Goal: Task Accomplishment & Management: Use online tool/utility

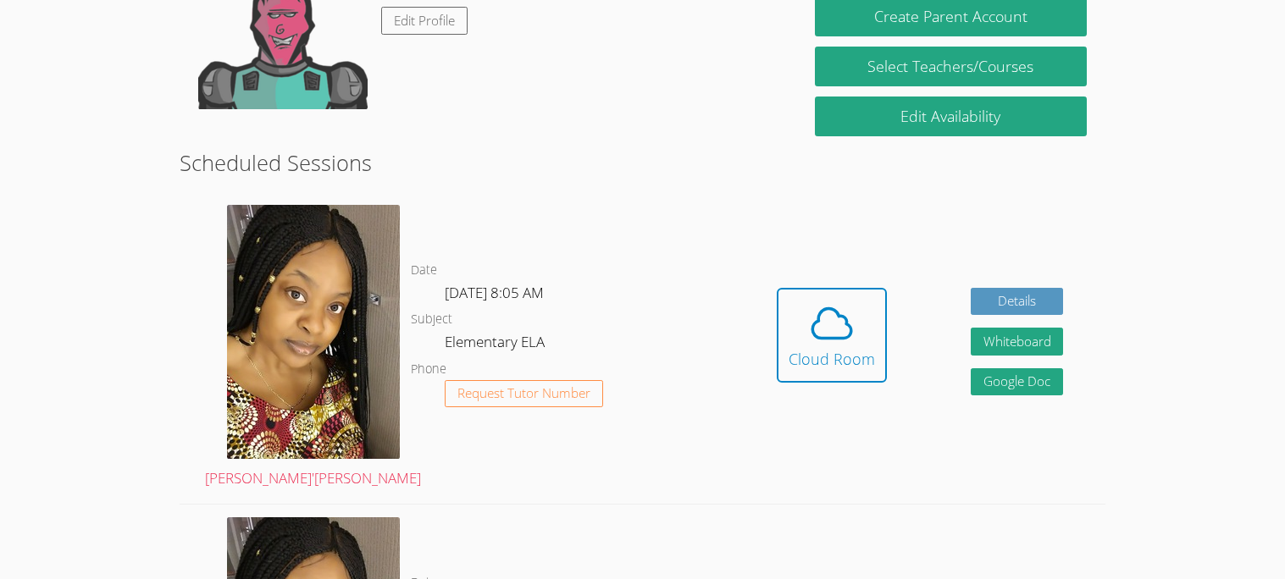
scroll to position [338, 0]
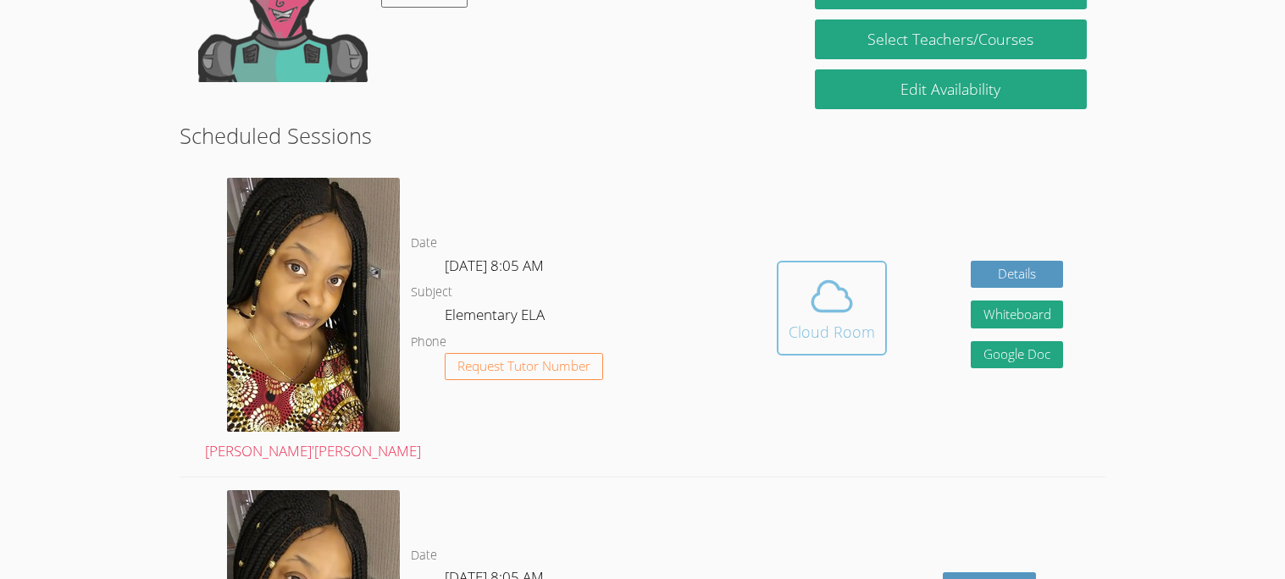
click at [861, 282] on span at bounding box center [832, 296] width 86 height 47
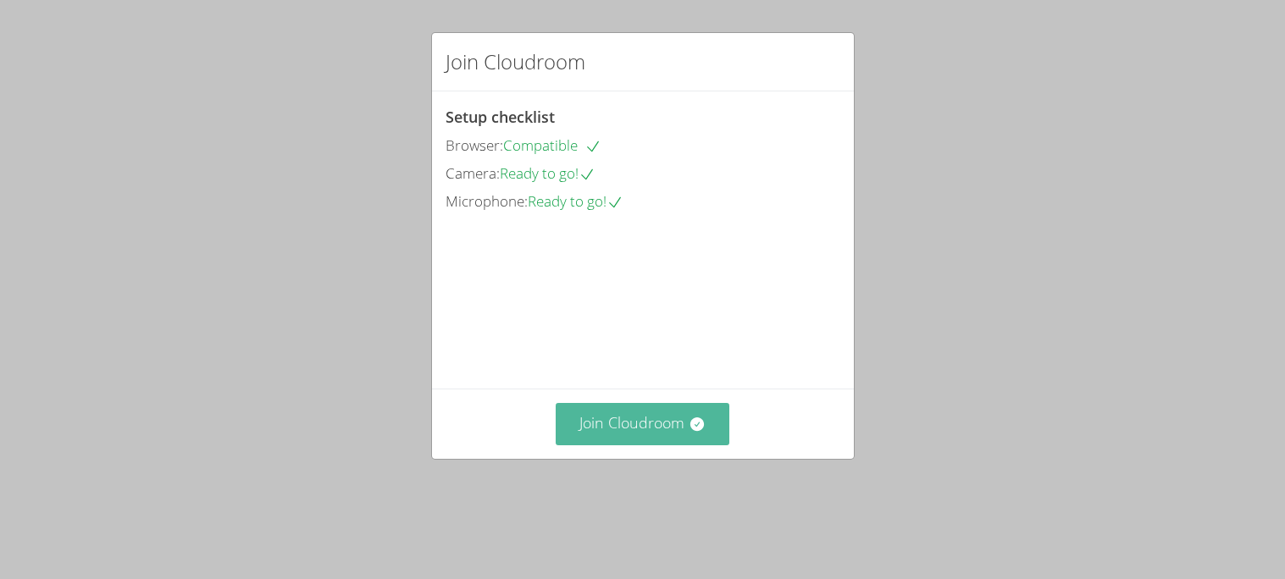
click at [689, 433] on icon at bounding box center [697, 424] width 17 height 17
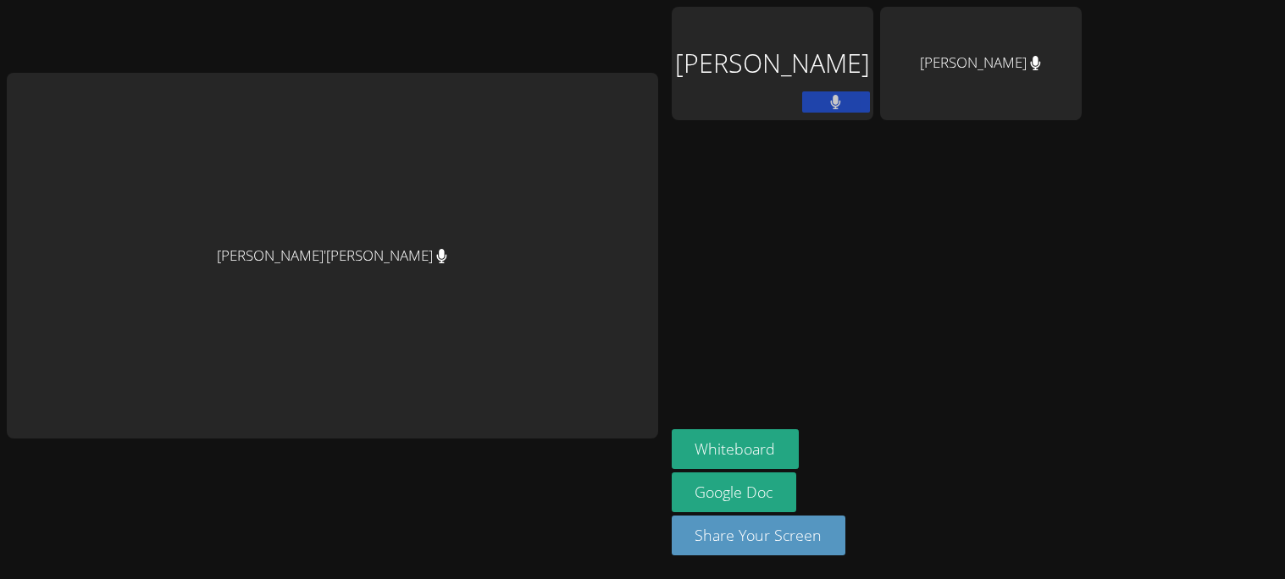
click at [947, 542] on div "Whiteboard Google Doc Share Your Screen" at bounding box center [877, 499] width 410 height 140
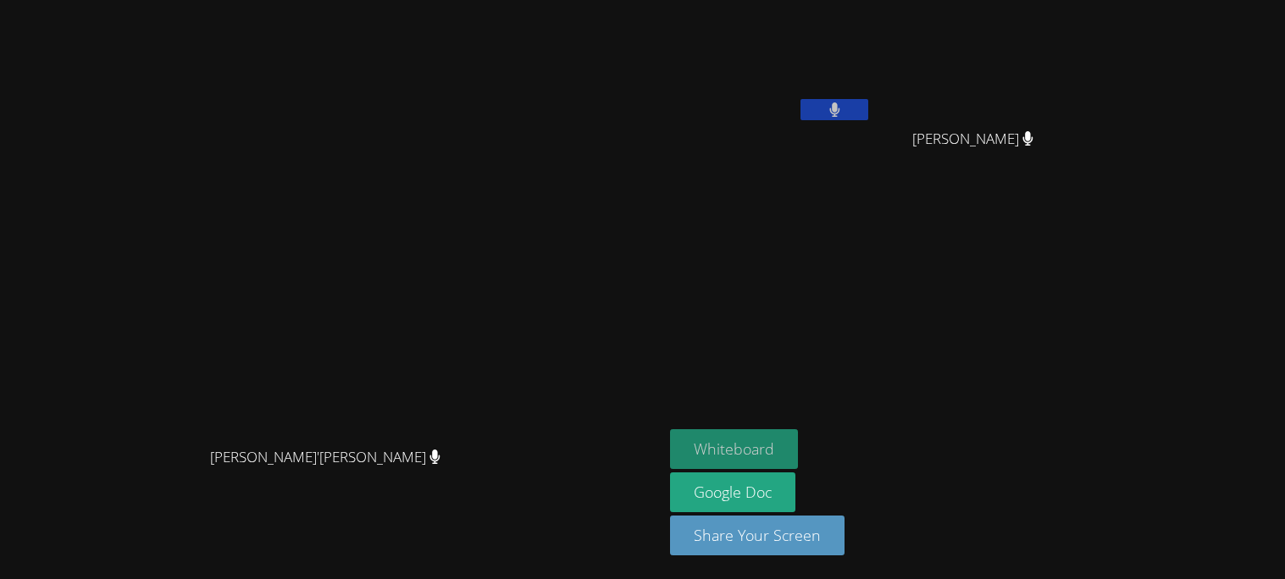
click at [798, 435] on button "Whiteboard" at bounding box center [734, 449] width 128 height 40
